Goal: Find contact information: Find contact information

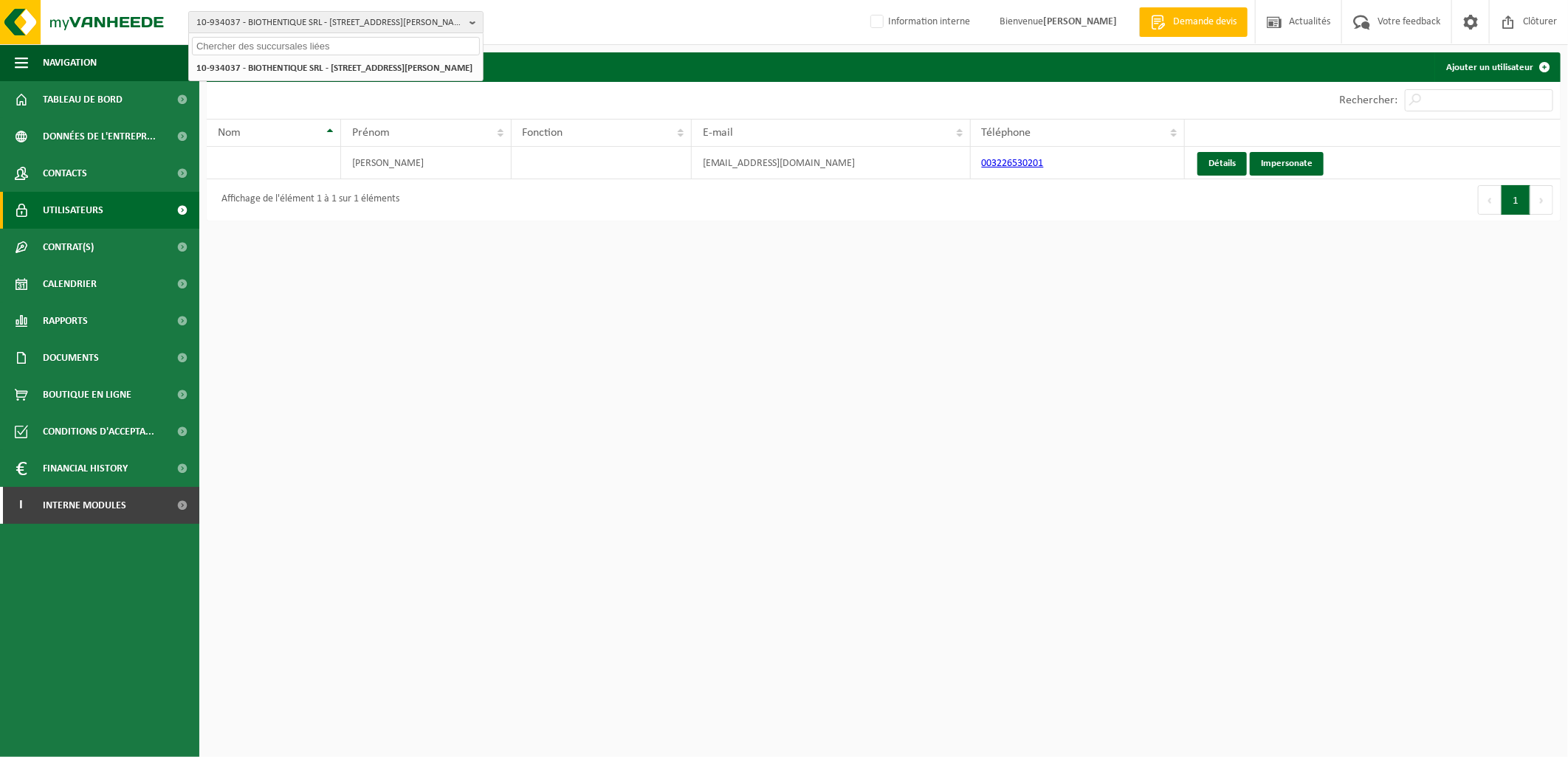
drag, startPoint x: 0, startPoint y: 0, endPoint x: 234, endPoint y: 34, distance: 236.5
click at [234, 34] on div at bounding box center [336, 44] width 294 height 23
click at [237, 46] on input "text" at bounding box center [336, 46] width 288 height 19
type input "10-996601"
click at [305, 65] on strong "10-996601 - RIGO FREDERIC SRL - 4217 HÉRON, RUE DES MESANGES 8" at bounding box center [304, 67] width 215 height 11
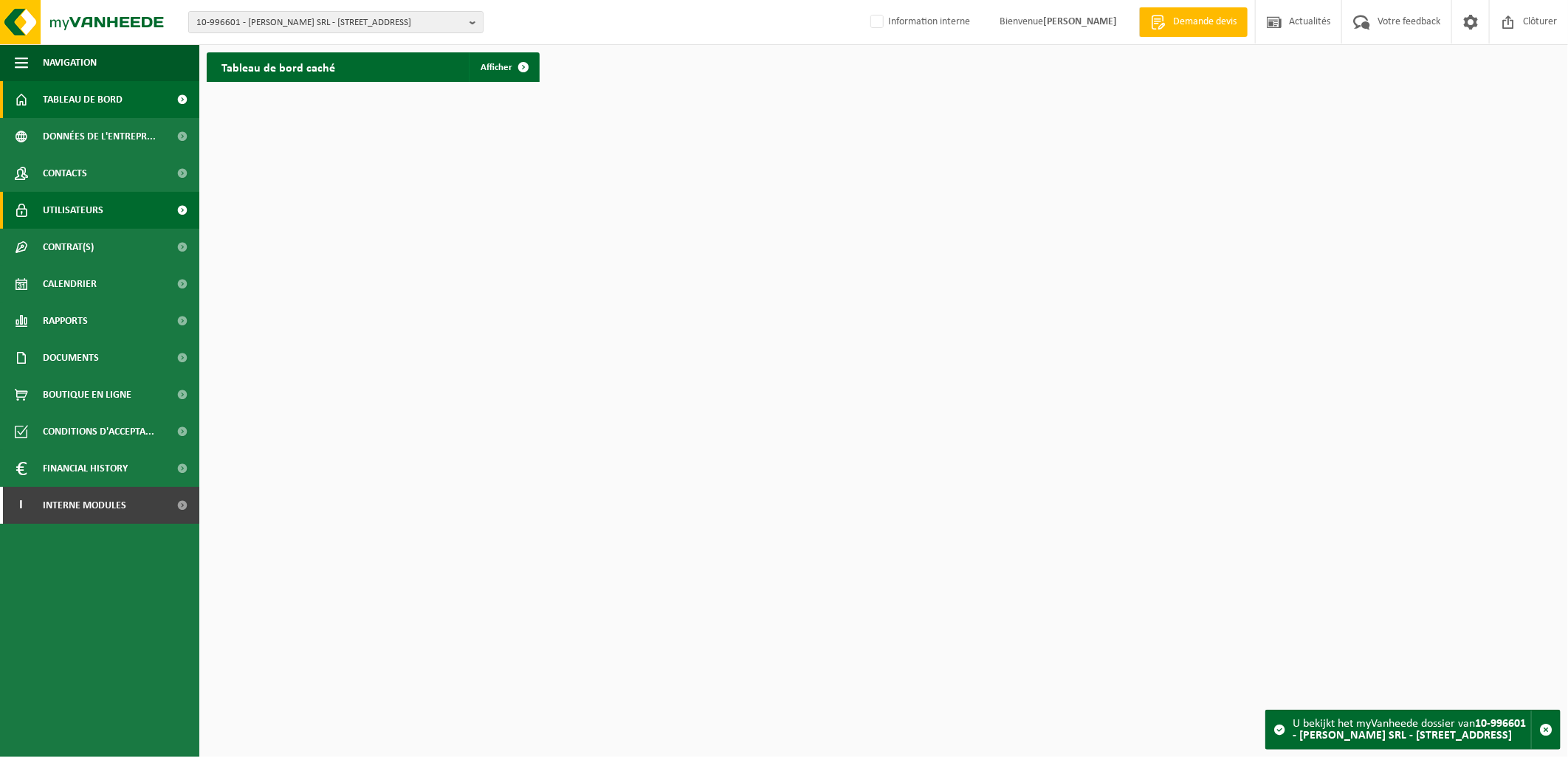
click at [121, 203] on link "Utilisateurs" at bounding box center [99, 210] width 199 height 37
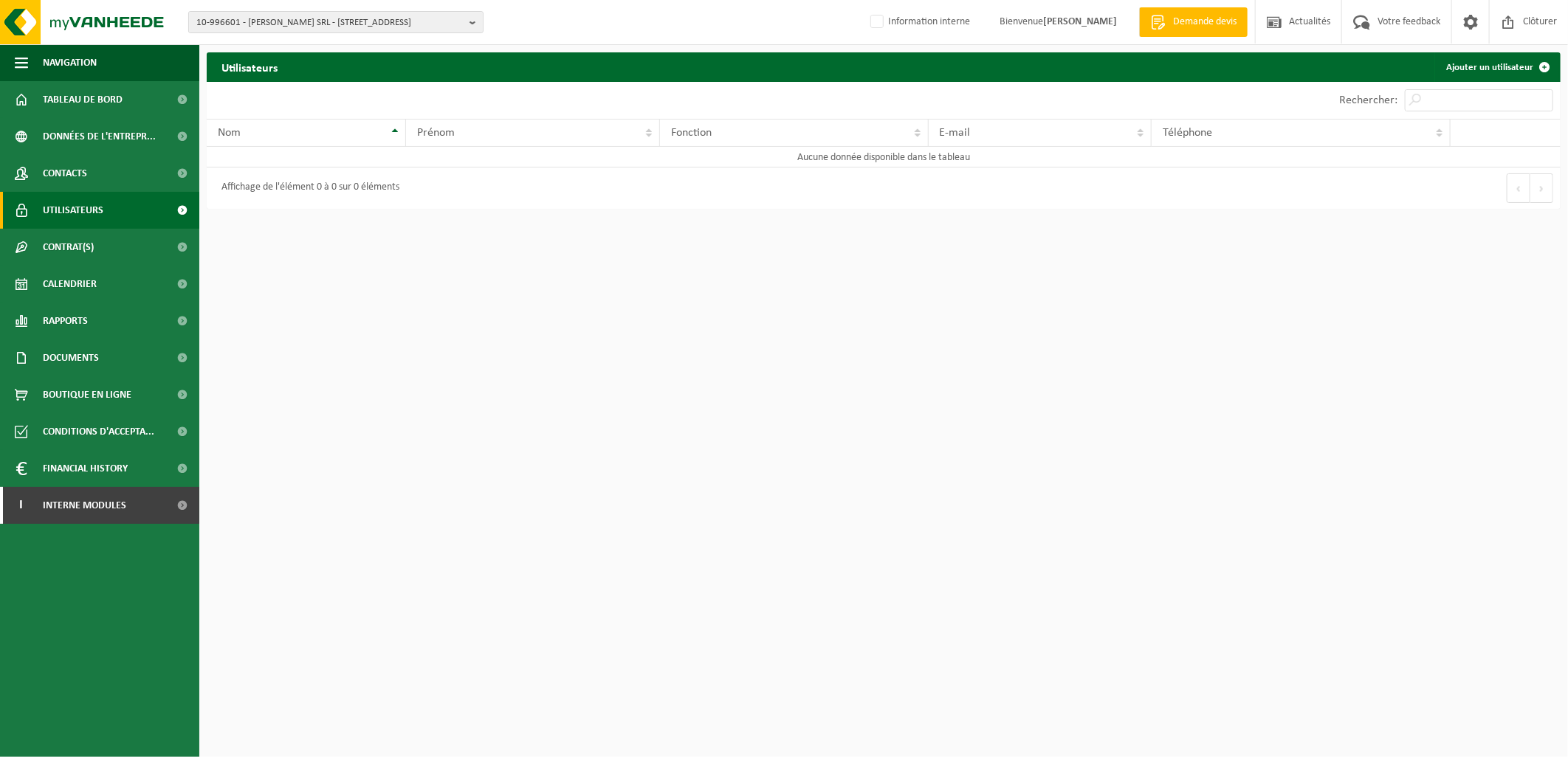
click at [108, 173] on link "Contacts" at bounding box center [99, 174] width 199 height 37
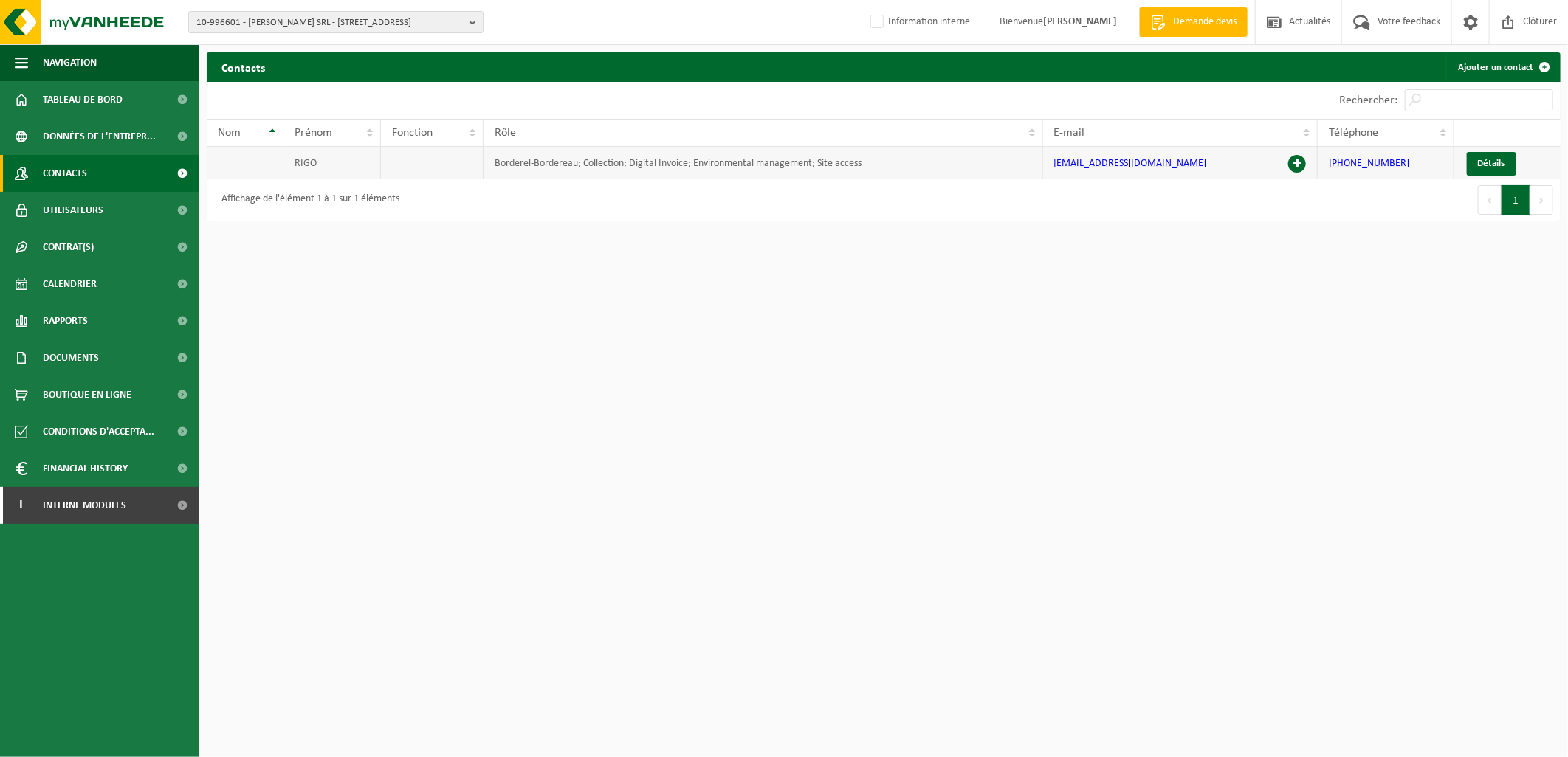
click at [1303, 155] on td "info@rigofrederic.omnicrosoft.com" at bounding box center [1181, 162] width 275 height 33
click at [1295, 164] on span at bounding box center [1297, 164] width 18 height 18
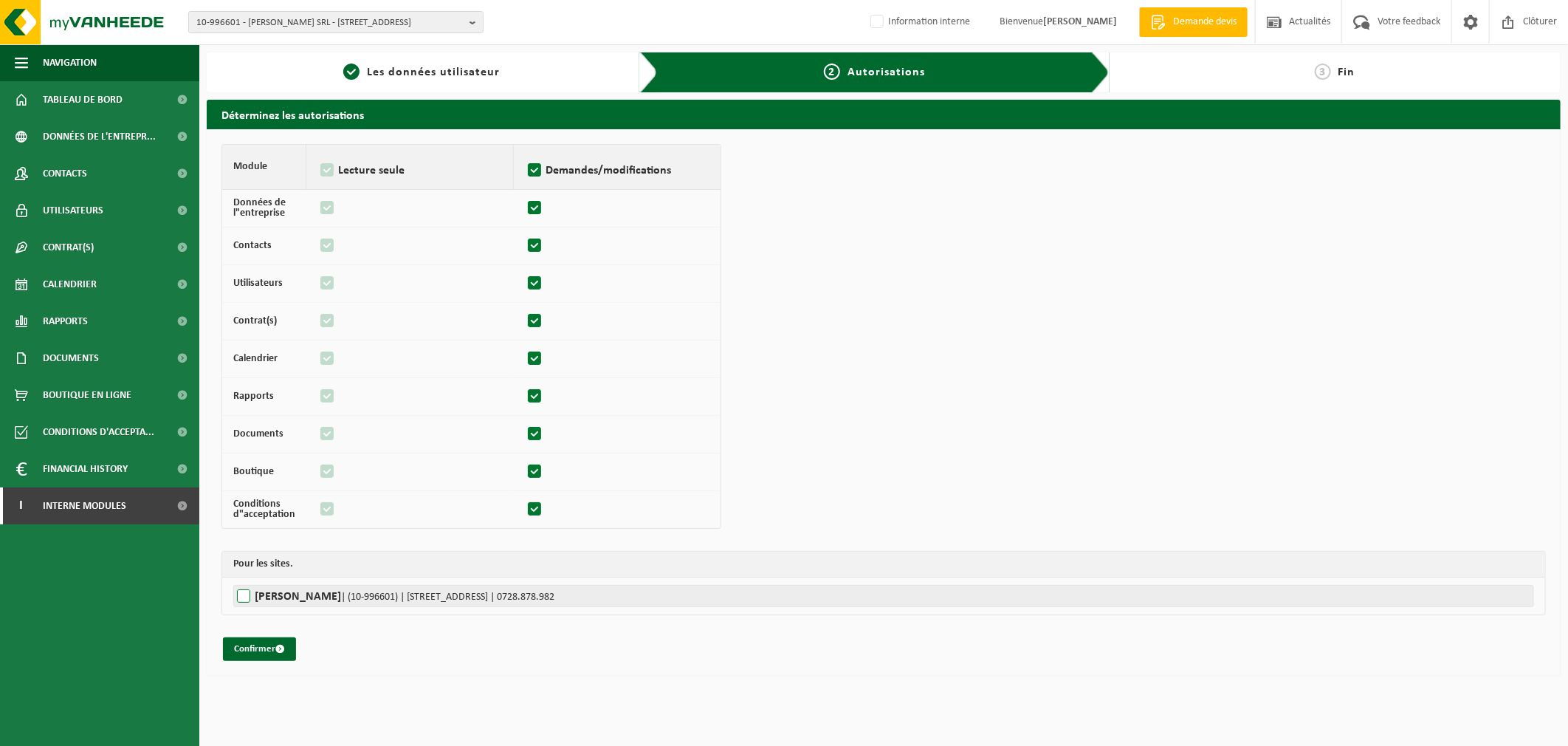
click at [242, 594] on label"] "RIGO FREDERIC SRL | (10-996601) | RUE DES MESANGES 8, 4217 HÉRON | 0728.878.982" at bounding box center [883, 595] width 1301 height 22
click at [242, 594] on input "RIGO FREDERIC SRL | (10-996601) | RUE DES MESANGES 8, 4217 HÉRON | 0728.878.982" at bounding box center [1018, 595] width 1568 height 22
checkbox input "true"
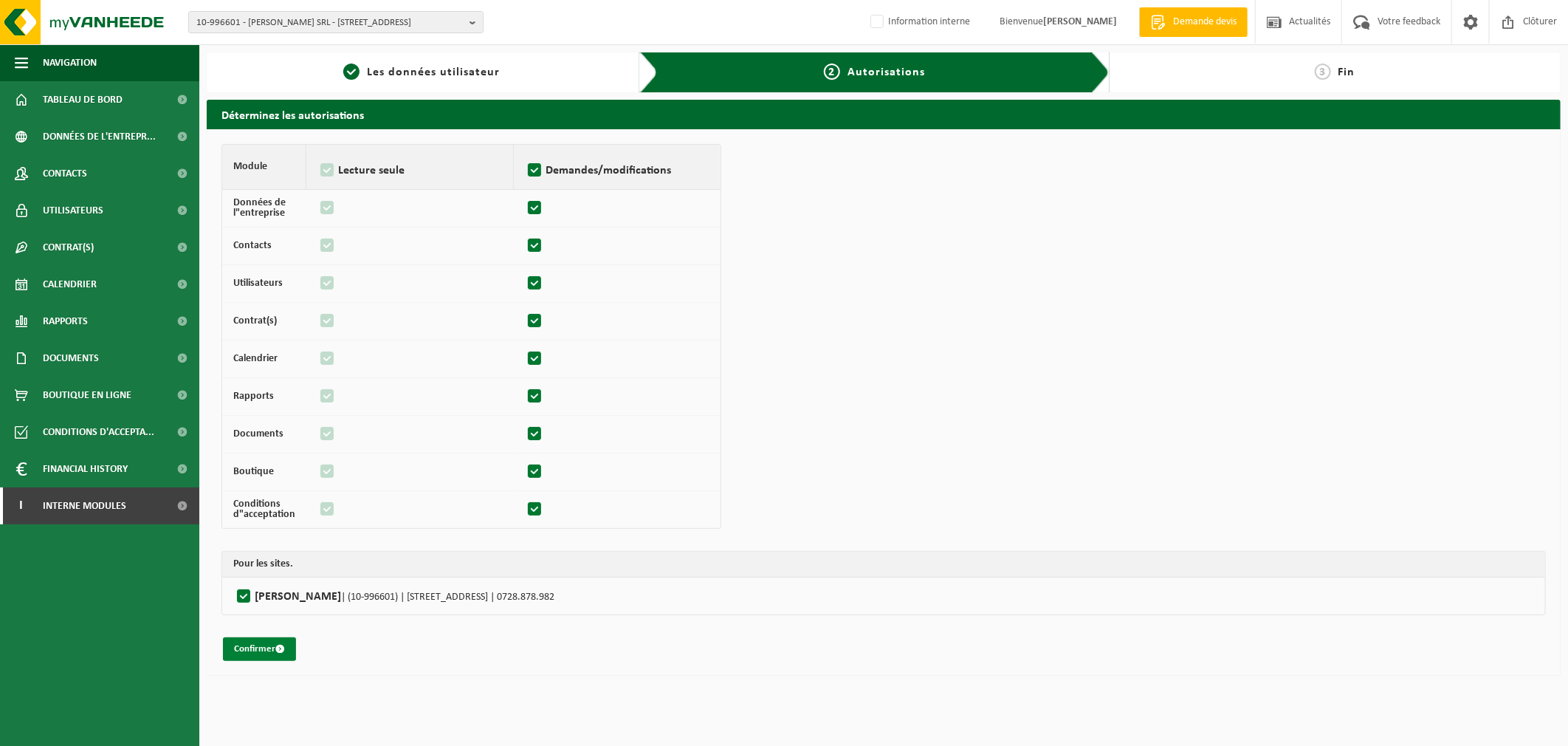
click at [249, 647] on button "Confirmer" at bounding box center [259, 648] width 73 height 24
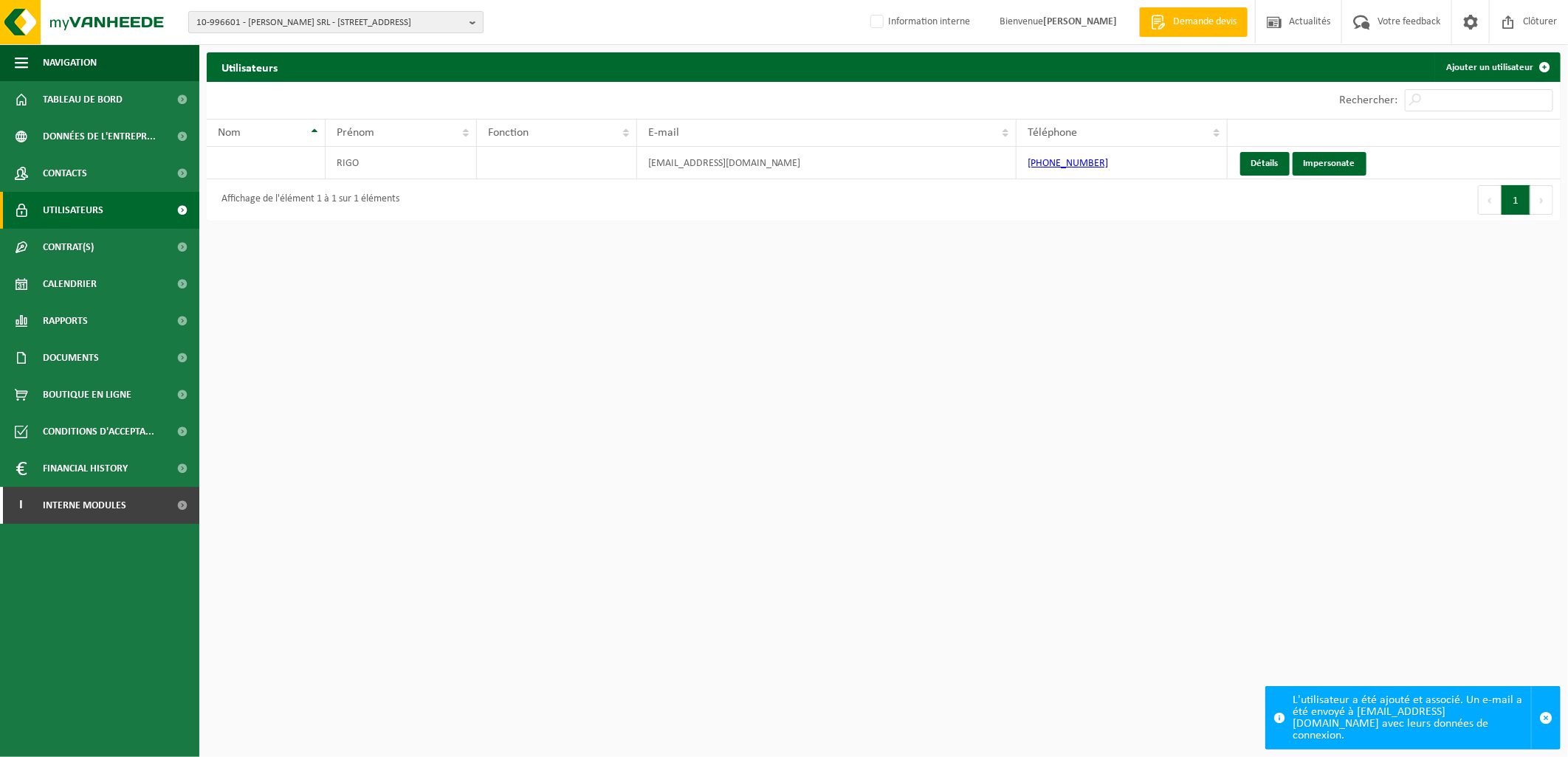
drag, startPoint x: 260, startPoint y: 18, endPoint x: 262, endPoint y: 28, distance: 10.2
click at [260, 18] on span "10-996601 - RIGO FREDERIC SRL - 4217 HÉRON, RUE DES MESANGES 8" at bounding box center [329, 22] width 267 height 22
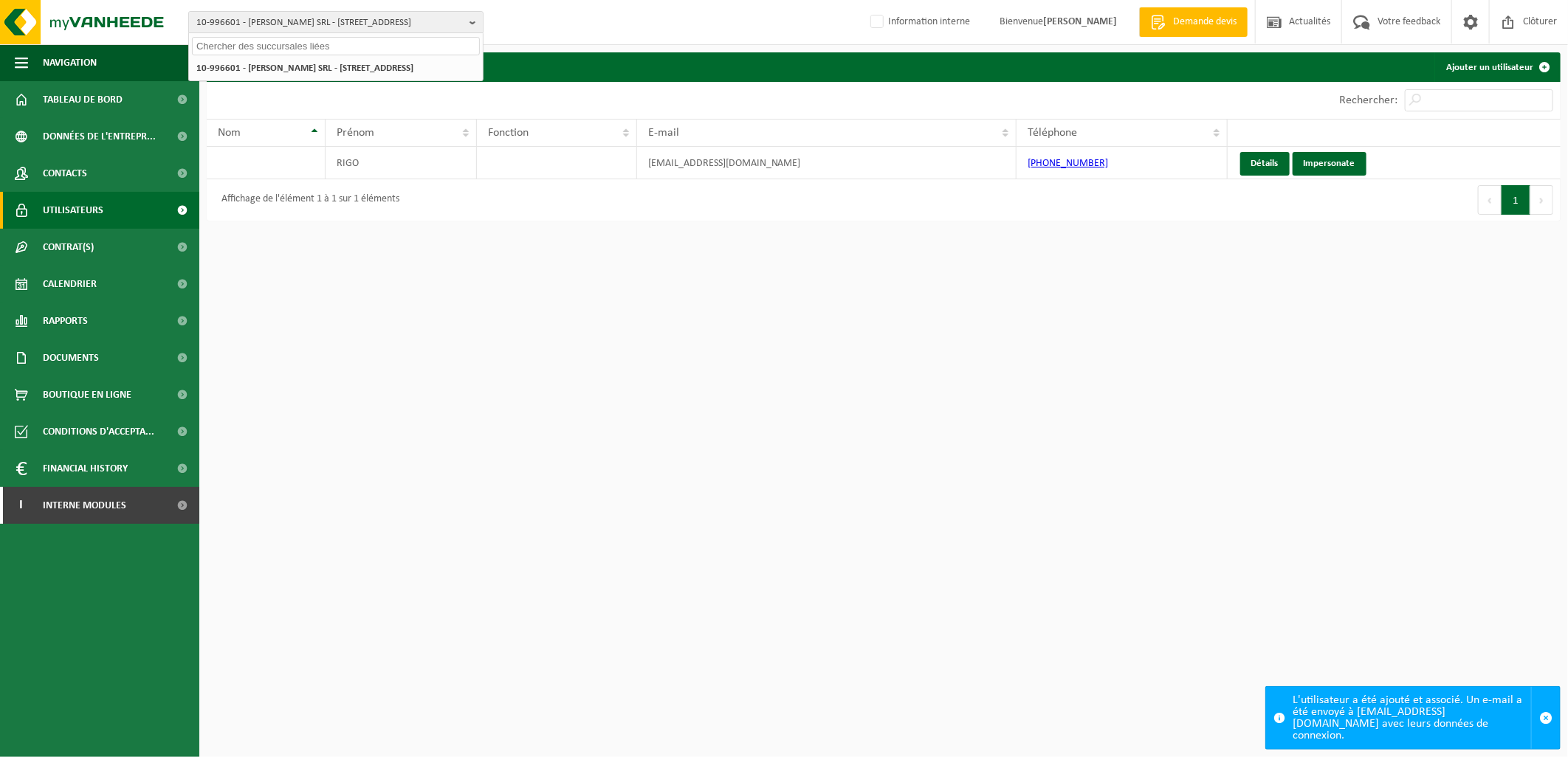
click at [262, 43] on input "text" at bounding box center [336, 46] width 288 height 19
paste input "10-893179"
type input "10-893179"
click at [282, 71] on strong "10-893179 - CHAUFFAGE MOSAN - 4520 VINALMONT, RUES DES VALLÉES 46B Bte1" at bounding box center [303, 73] width 213 height 22
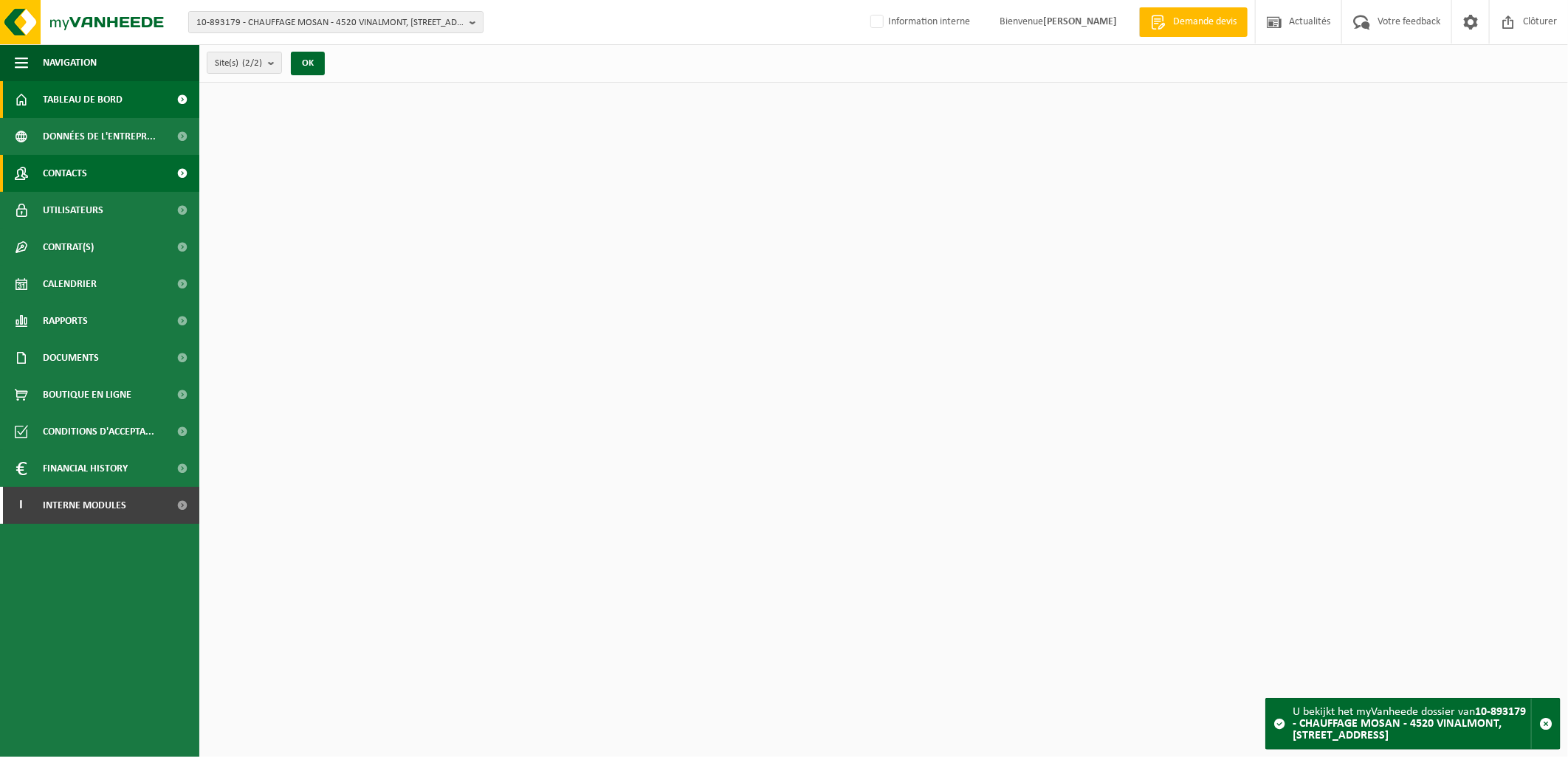
click at [91, 162] on link "Contacts" at bounding box center [99, 174] width 199 height 37
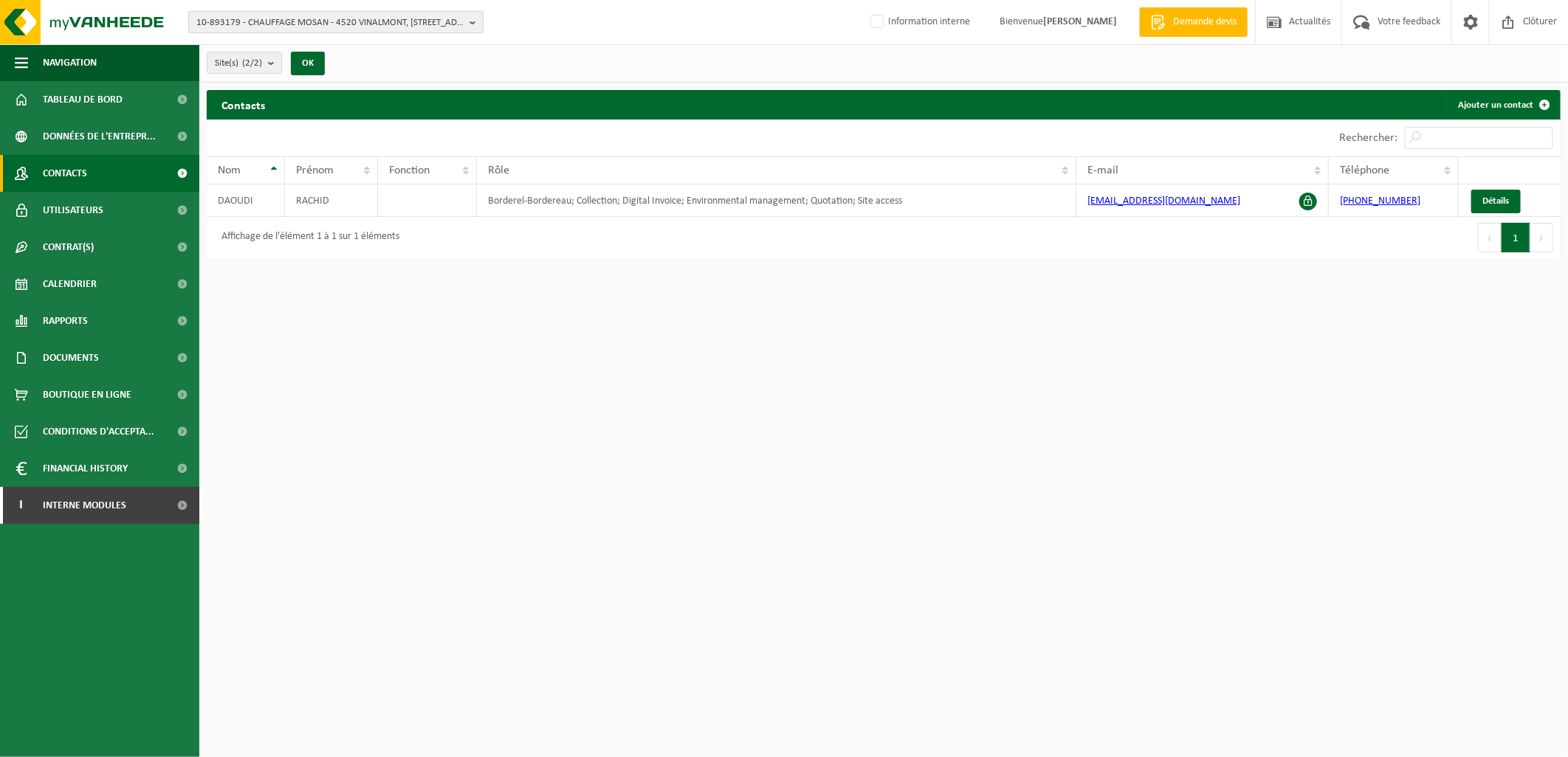
click at [342, 15] on span "10-893179 - CHAUFFAGE MOSAN - 4520 VINALMONT, [STREET_ADDRESS]" at bounding box center [329, 22] width 267 height 22
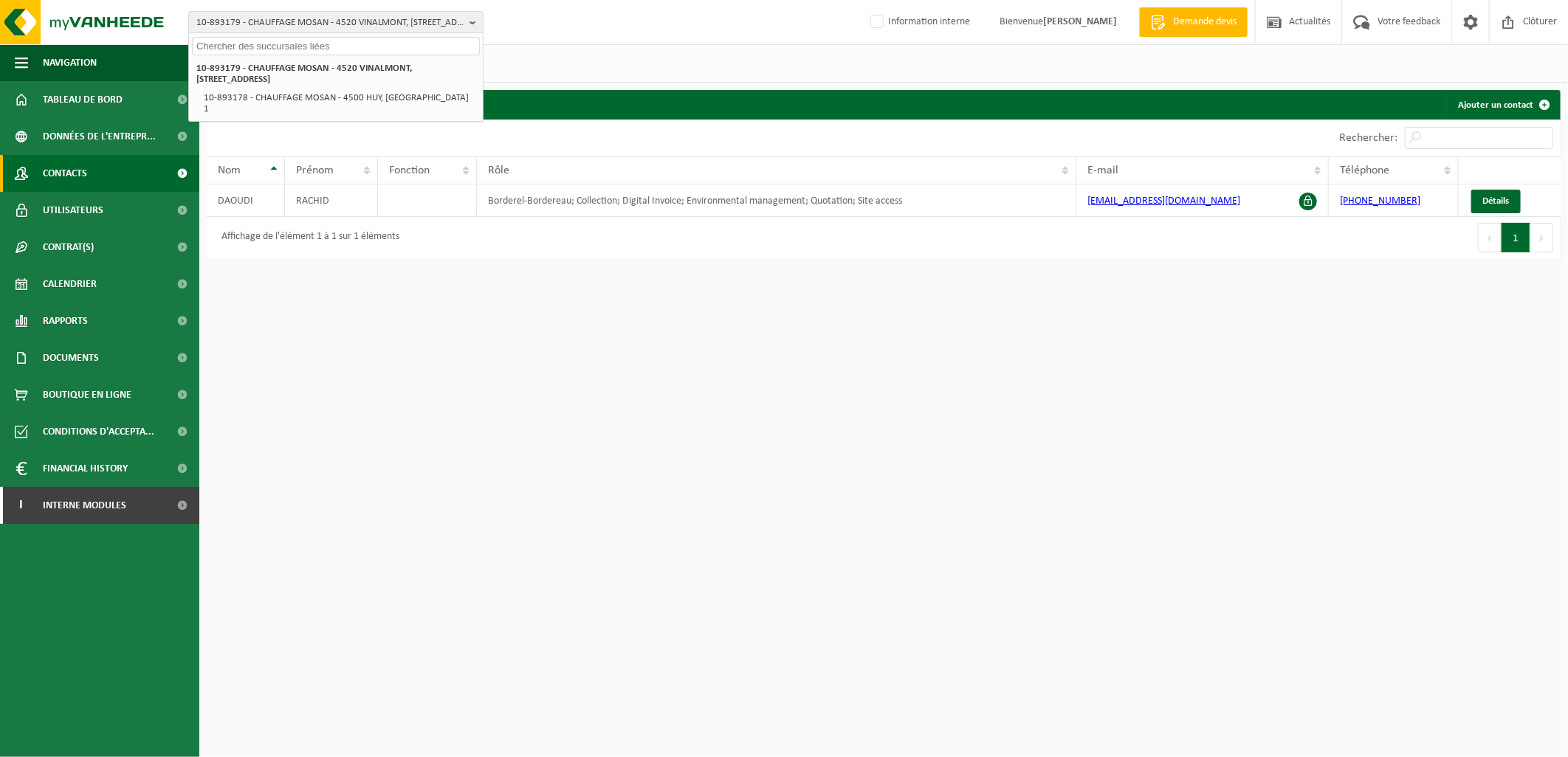
click at [327, 35] on div at bounding box center [336, 44] width 294 height 23
click at [304, 57] on div "10-893179 - CHAUFFAGE MOSAN - 4520 VINALMONT, RUES DES VALLÉES 46B Bte1 10-8931…" at bounding box center [336, 88] width 294 height 65
click at [303, 49] on input "text" at bounding box center [336, 46] width 288 height 19
paste input "10-893179"
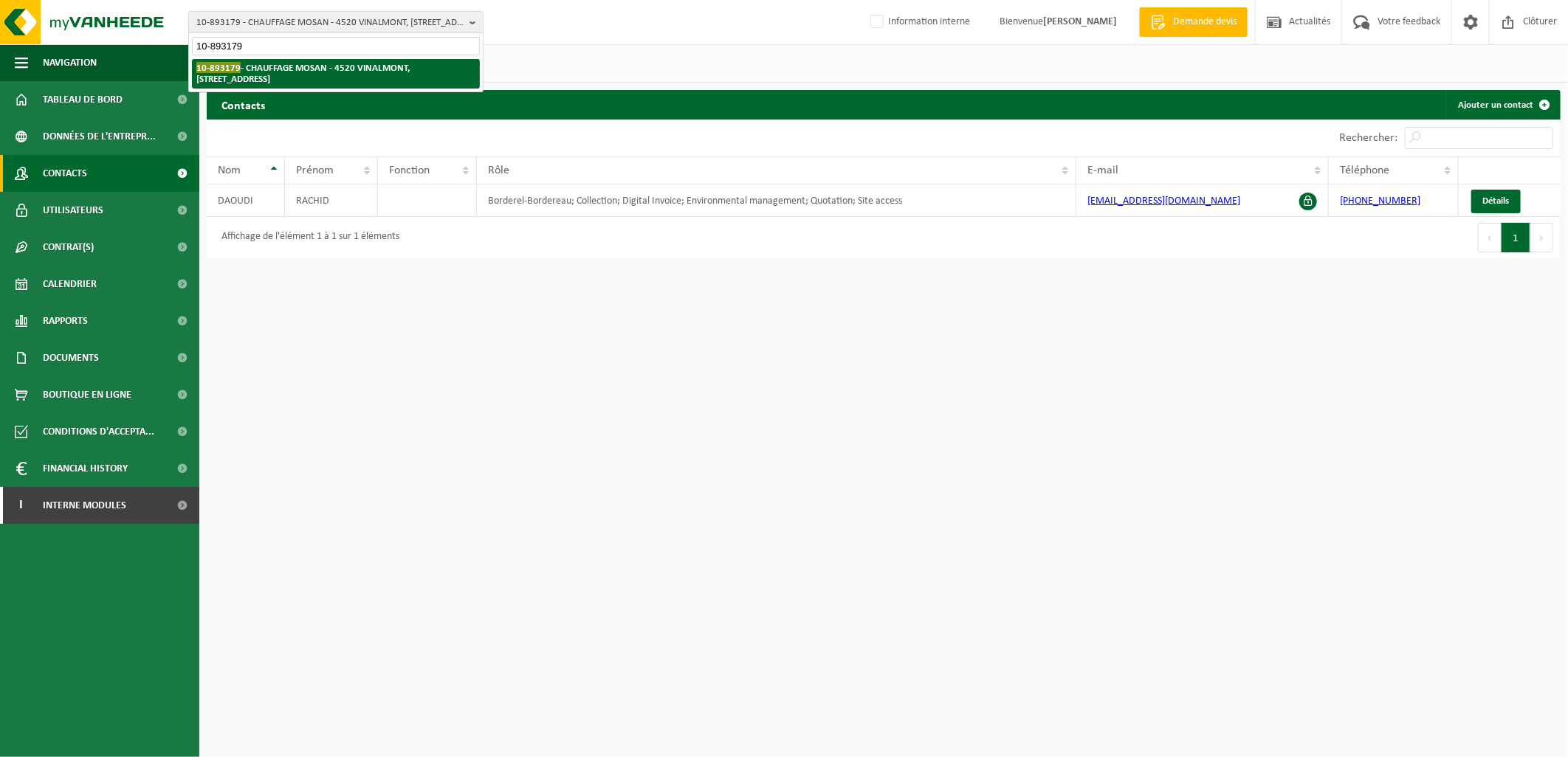
type input "10-893179"
click at [293, 65] on strong "10-893179 - CHAUFFAGE MOSAN - 4520 VINALMONT, RUES DES VALLÉES 46B Bte1" at bounding box center [303, 73] width 213 height 22
click at [259, 37] on input "10-893179" at bounding box center [336, 46] width 288 height 19
drag, startPoint x: 248, startPoint y: 47, endPoint x: 175, endPoint y: 42, distance: 73.2
click at [175, 42] on div "10-893179 - CHAUFFAGE MOSAN - 4520 VINALMONT, RUES DES VALLÉES 46B Bte1 10-8931…" at bounding box center [784, 22] width 1568 height 45
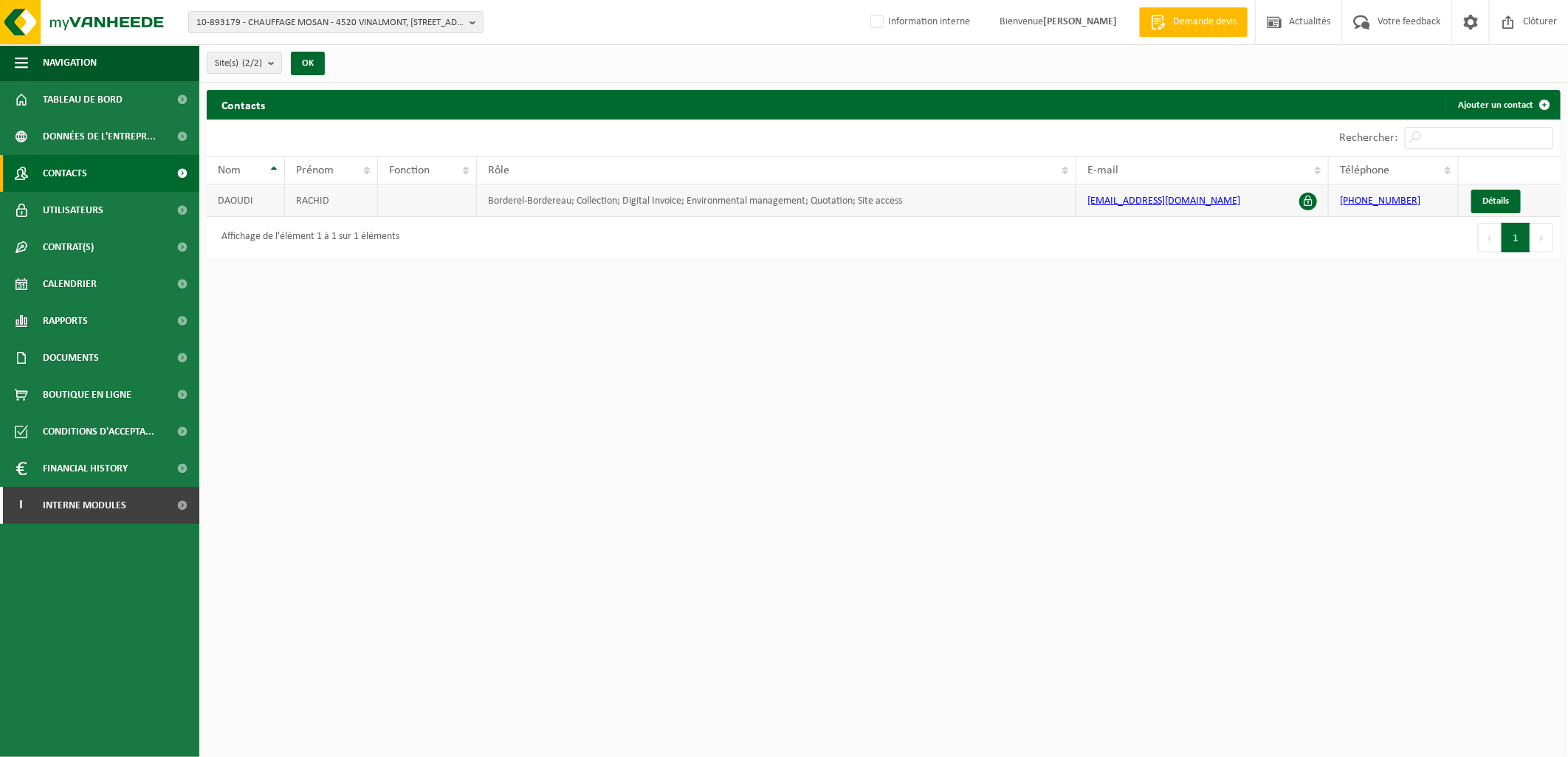
drag, startPoint x: 1252, startPoint y: 203, endPoint x: 1075, endPoint y: 210, distance: 177.1
click at [1076, 210] on td "info.chauffagemosan@gmail.com" at bounding box center [1202, 201] width 252 height 33
copy link "info.chauffagemosan@gmail.com"
click at [84, 195] on span "Utilisateurs" at bounding box center [73, 210] width 60 height 37
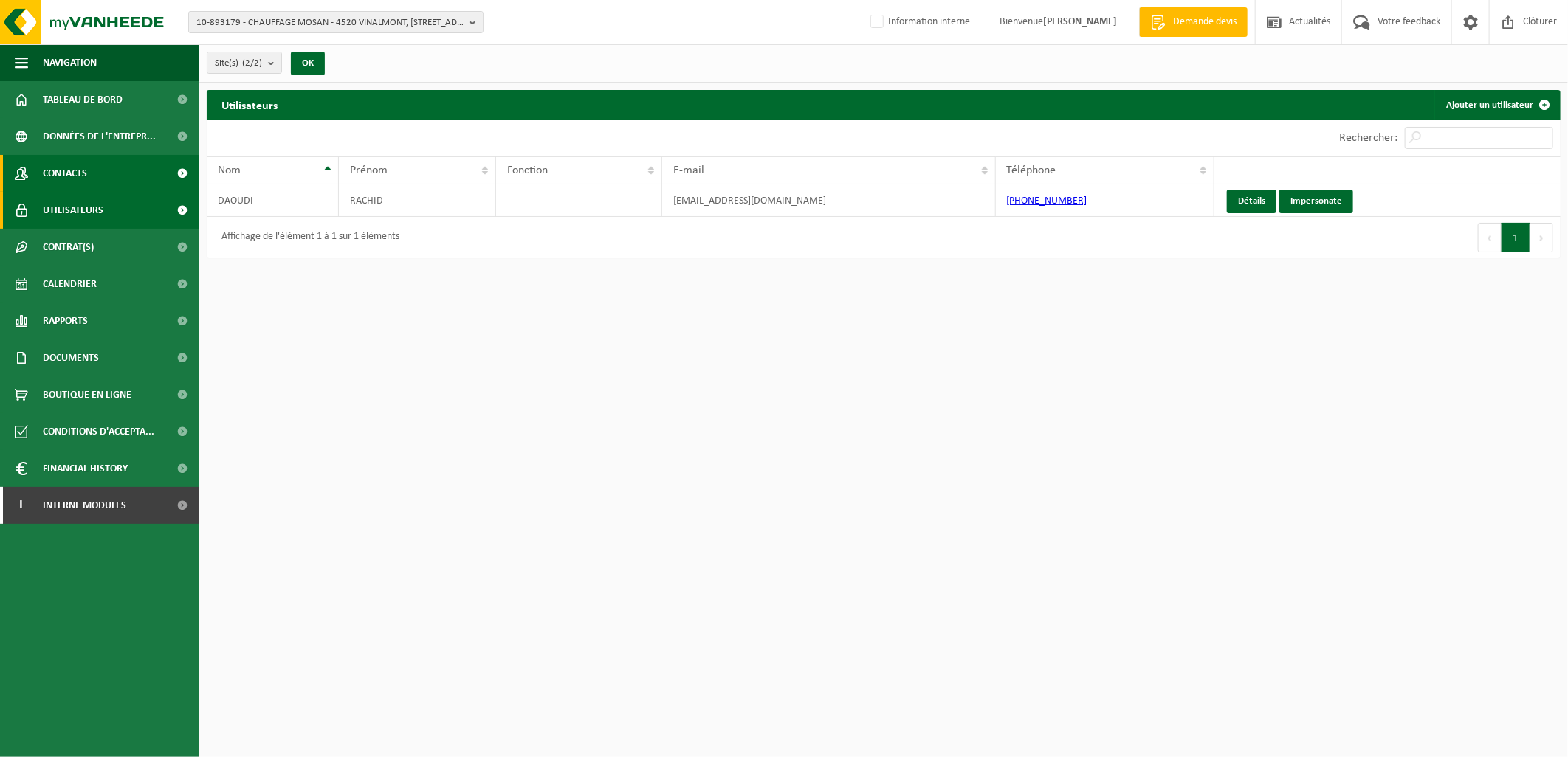
click at [92, 164] on link "Contacts" at bounding box center [99, 174] width 199 height 37
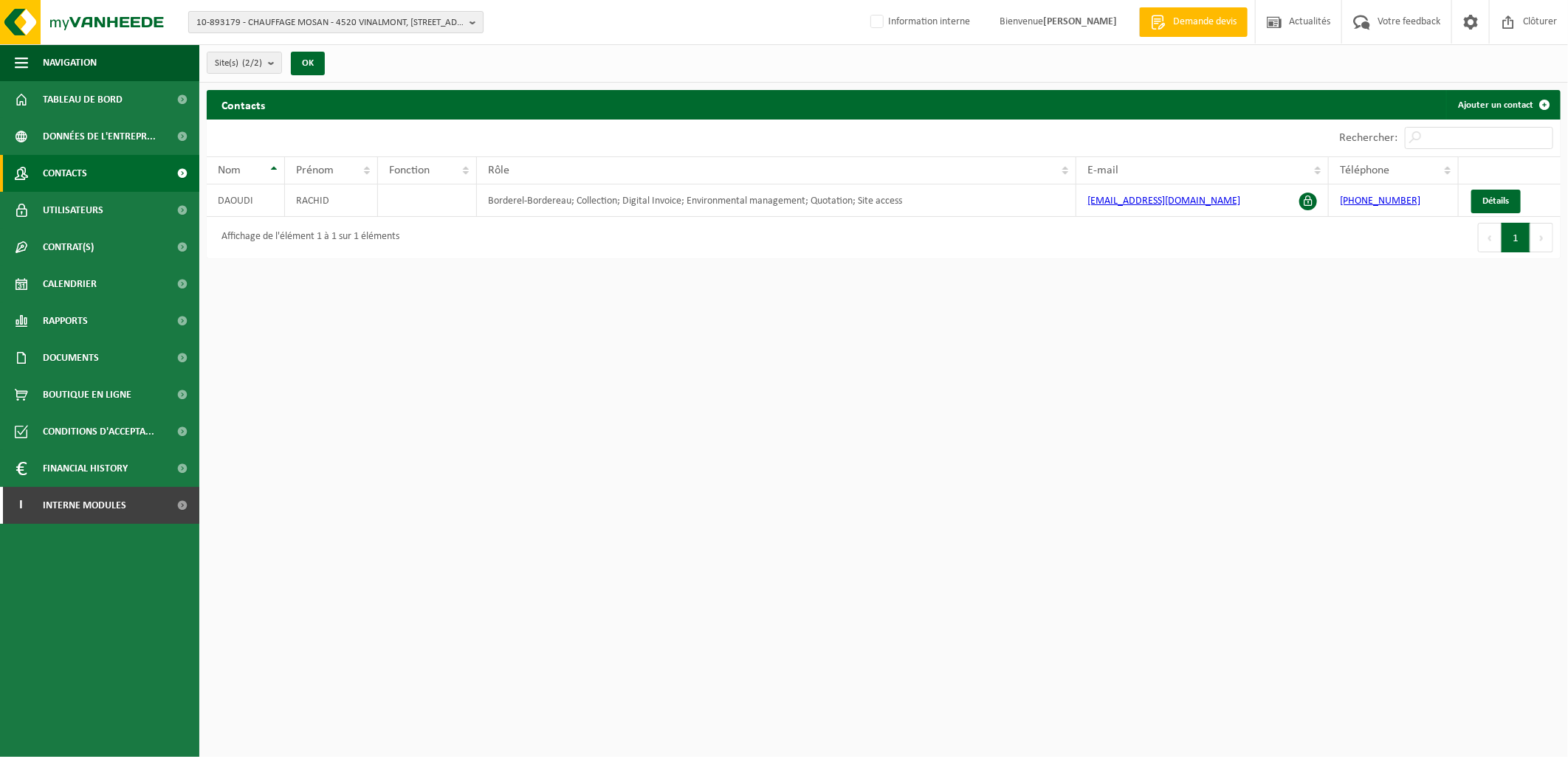
click at [281, 32] on span "10-893179 - CHAUFFAGE MOSAN - 4520 VINALMONT, [STREET_ADDRESS]" at bounding box center [329, 22] width 267 height 22
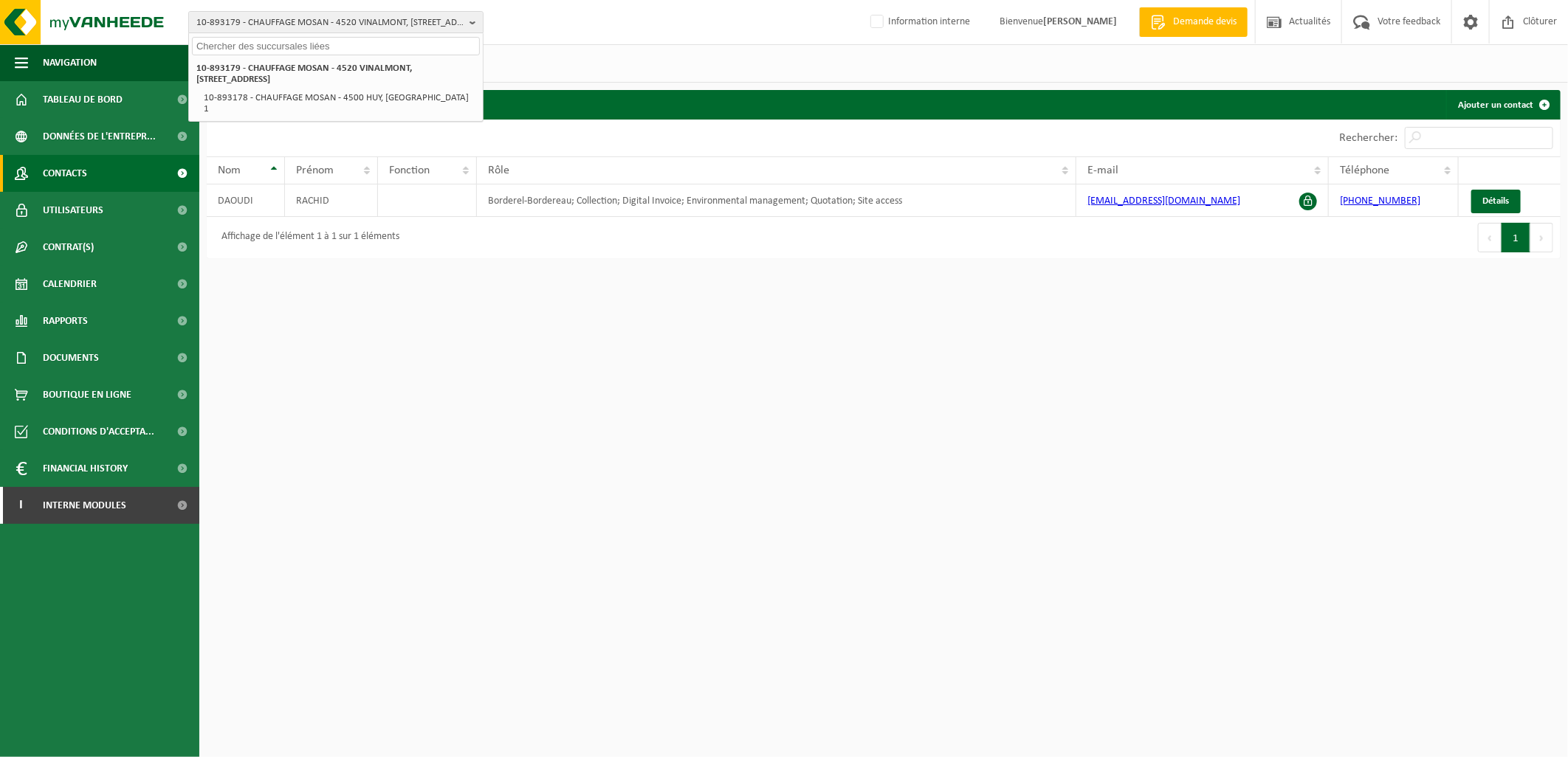
click at [260, 51] on input "text" at bounding box center [336, 46] width 288 height 19
paste input "10-881508"
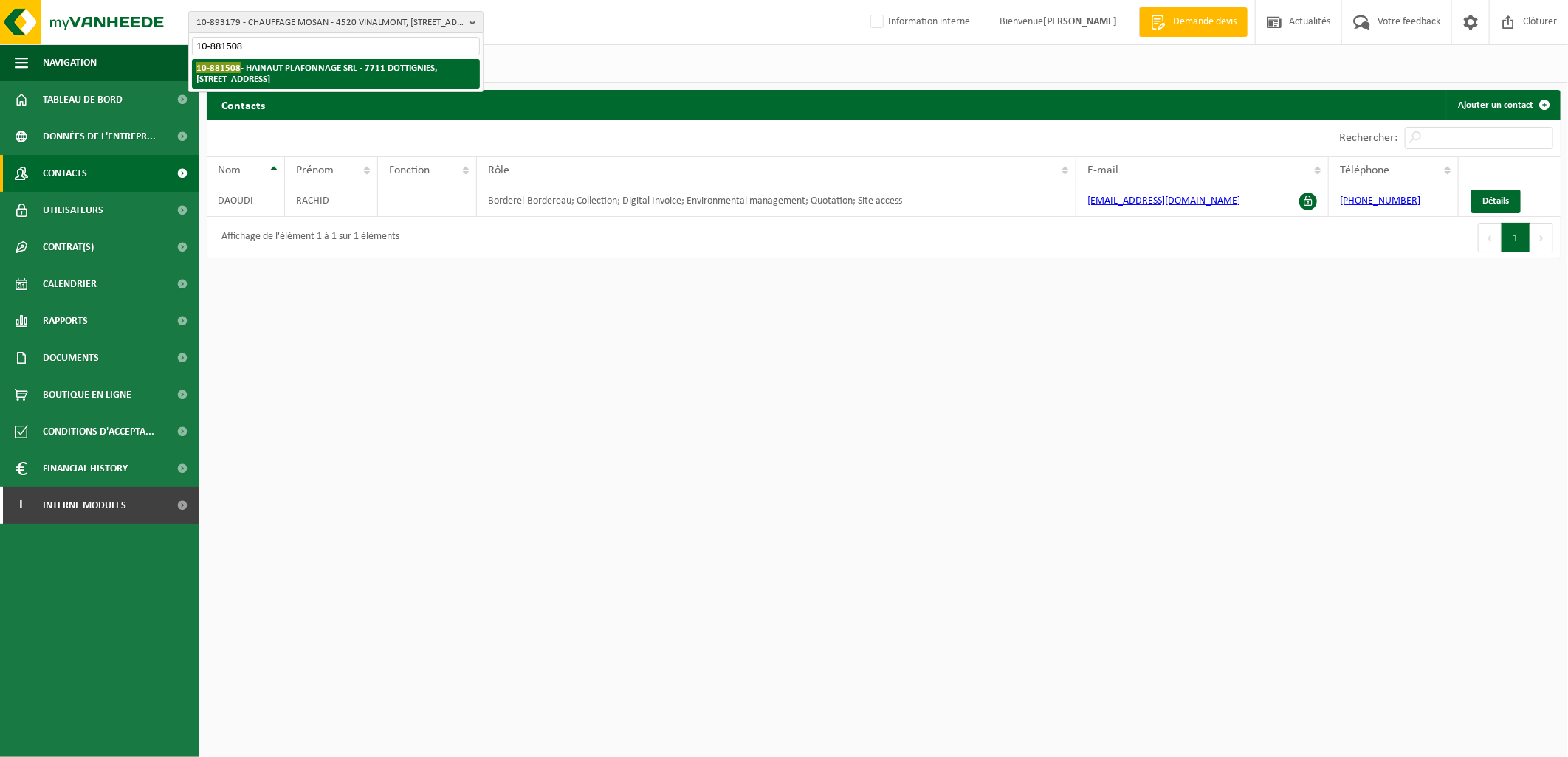
type input "10-881508"
click at [282, 69] on strong "10-881508 - [GEOGRAPHIC_DATA] PLAFONNAGE SRL - 7711 DOTTIGNIES, [STREET_ADDRESS]" at bounding box center [316, 73] width 241 height 22
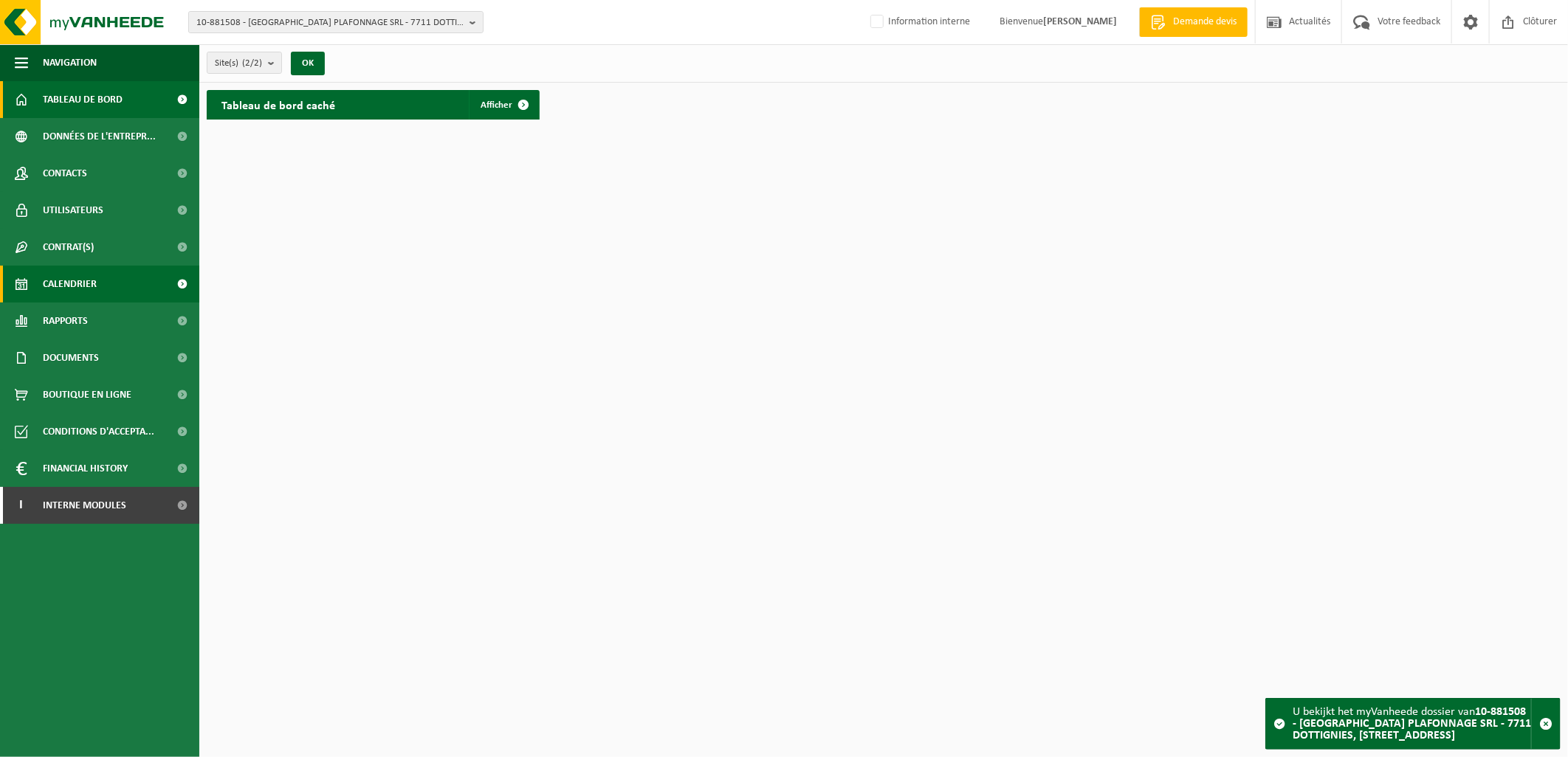
click at [94, 282] on span "Calendrier" at bounding box center [69, 284] width 54 height 37
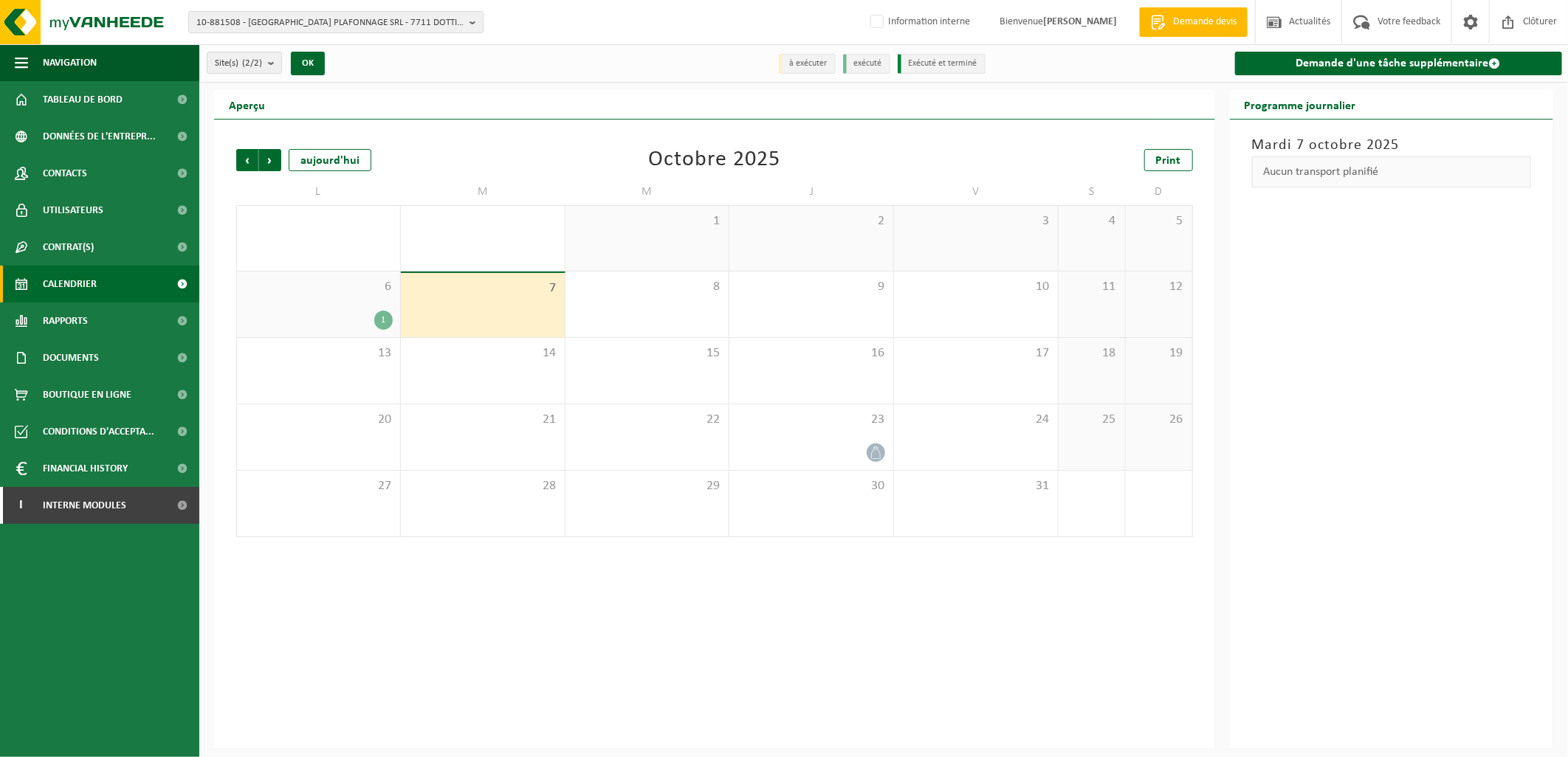
click at [1400, 343] on div "[DATE] Aucun transport planifié" at bounding box center [1391, 434] width 324 height 629
click at [119, 313] on link "Rapports" at bounding box center [99, 321] width 199 height 37
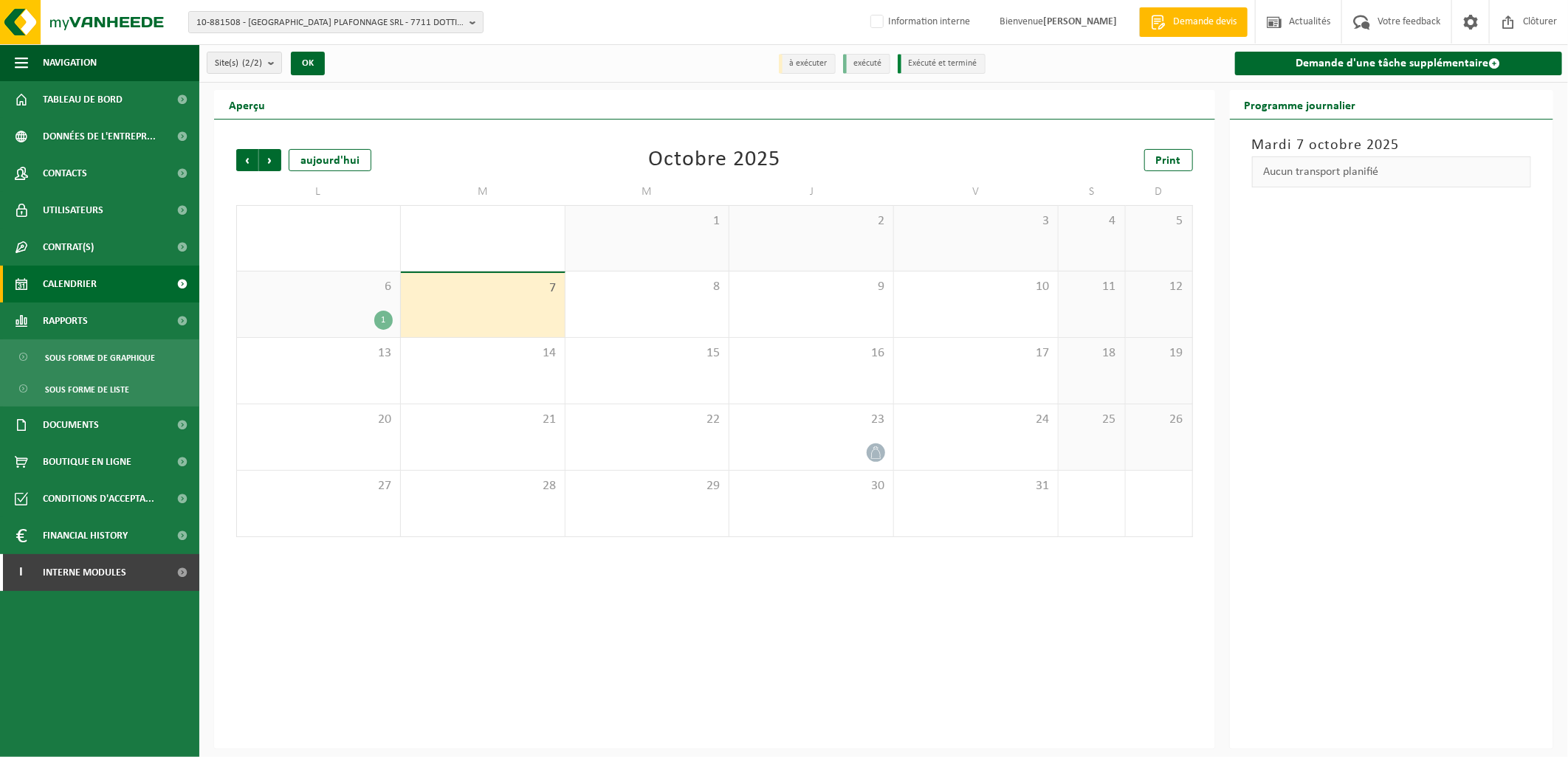
click at [1391, 501] on div "[DATE] Aucun transport planifié" at bounding box center [1391, 434] width 324 height 629
